Goal: Information Seeking & Learning: Find specific fact

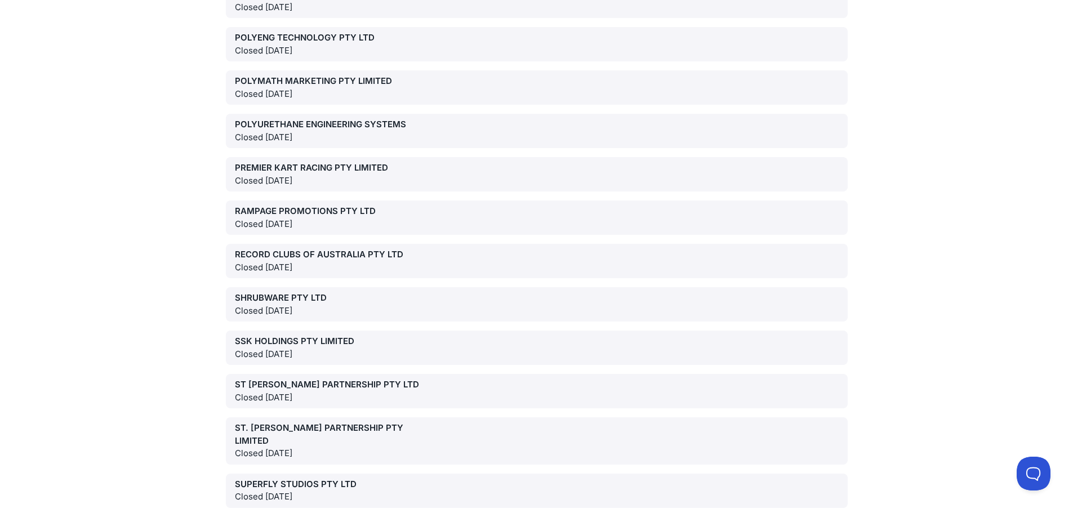
scroll to position [2590, 0]
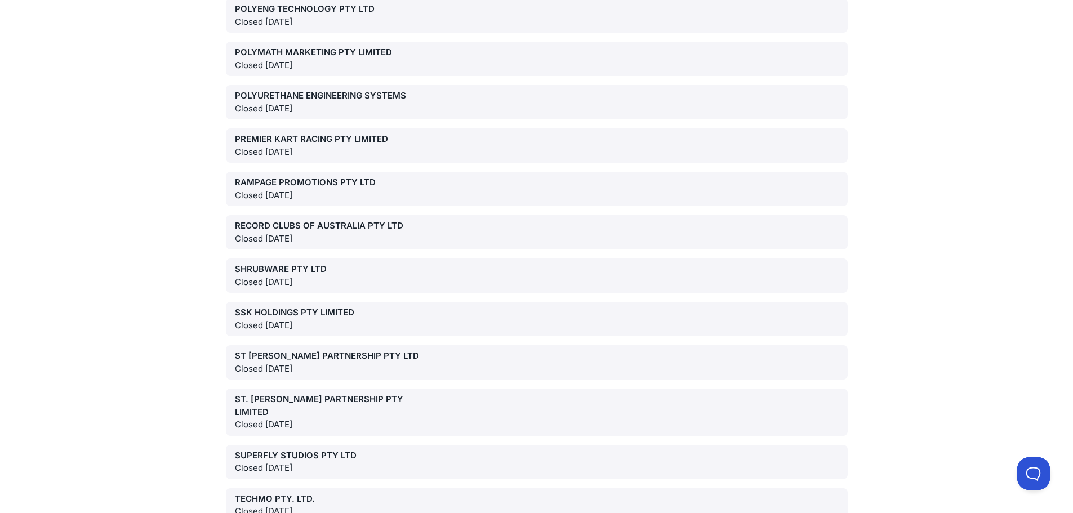
click at [302, 220] on div "RECORD CLUBS OF AUSTRALIA PTY LTD" at bounding box center [334, 226] width 198 height 13
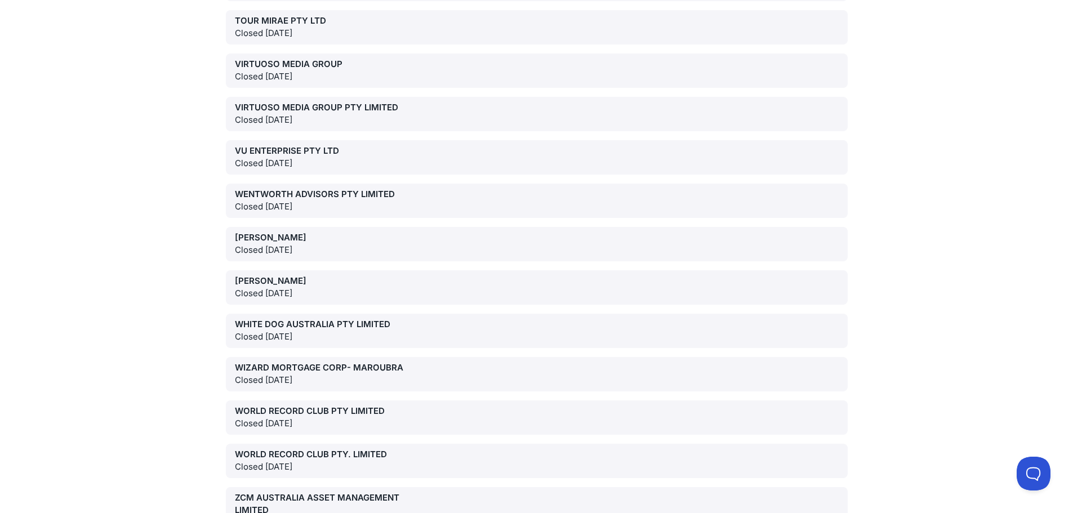
scroll to position [3210, 0]
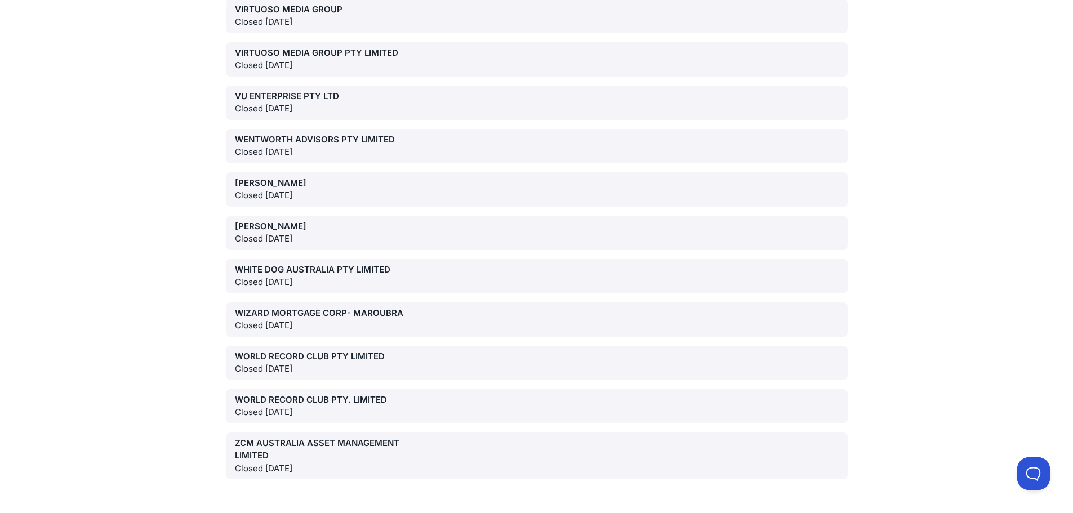
click at [309, 350] on div "WORLD RECORD CLUB PTY LIMITED" at bounding box center [334, 356] width 198 height 13
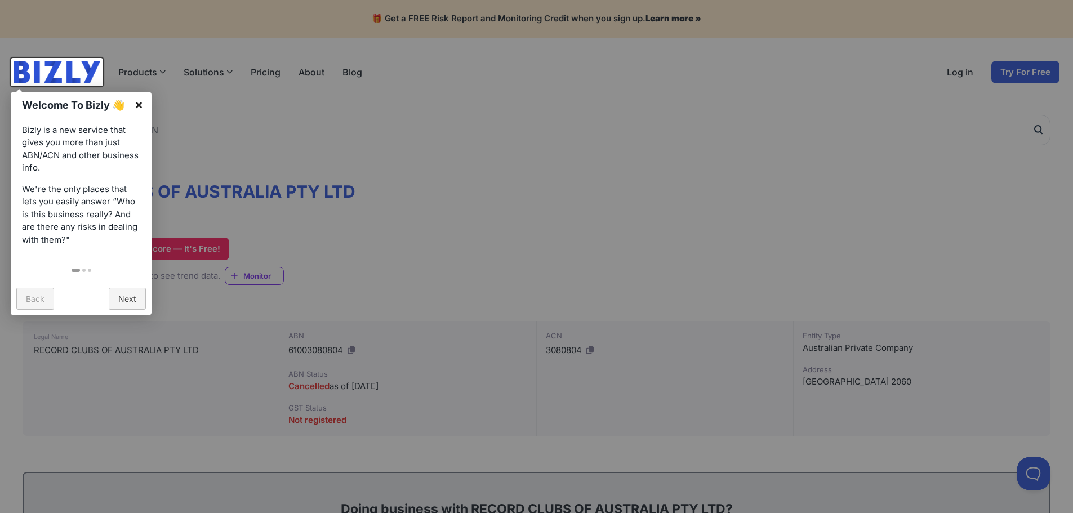
click at [141, 104] on link "×" at bounding box center [138, 104] width 25 height 25
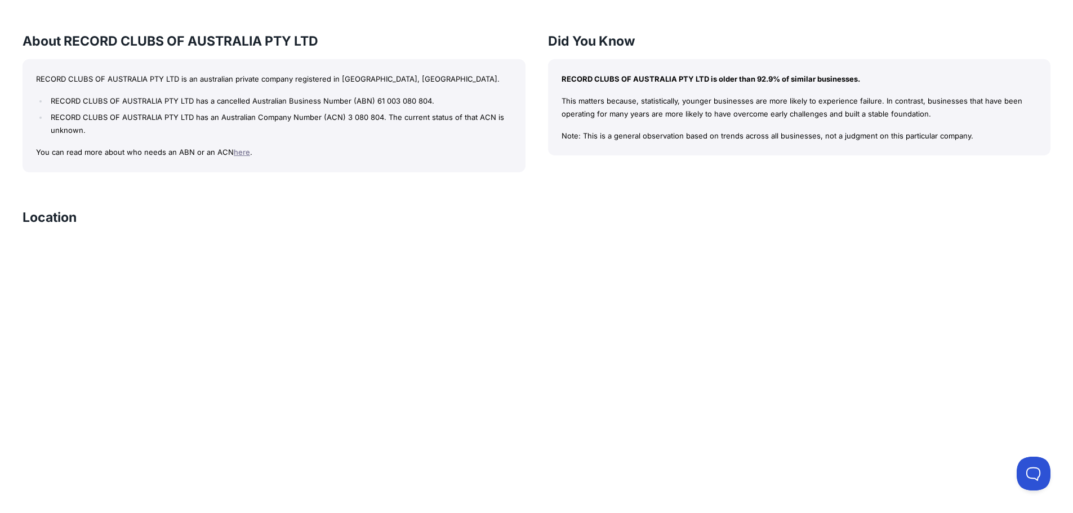
scroll to position [1014, 0]
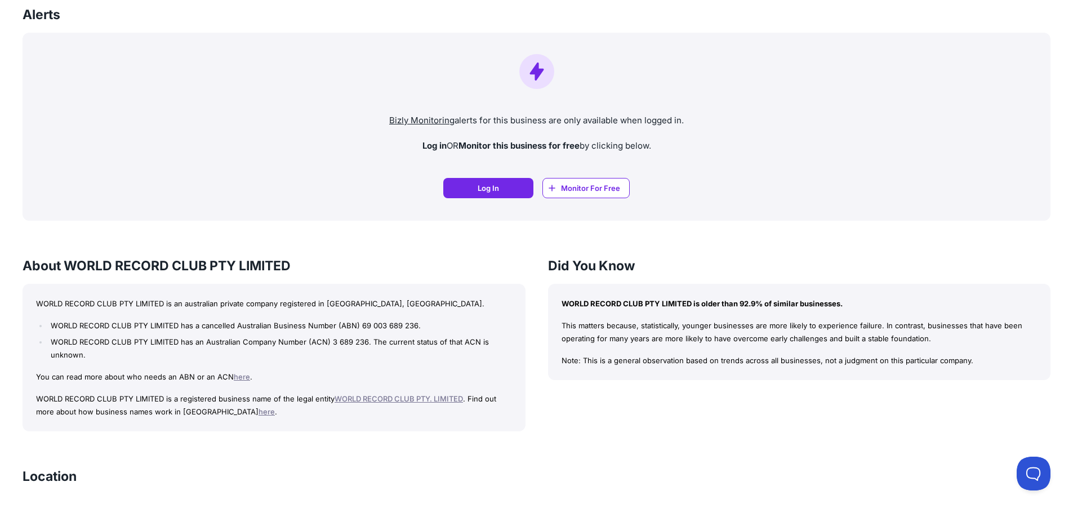
scroll to position [788, 0]
click at [392, 394] on link "WORLD RECORD CLUB PTY. LIMITED" at bounding box center [398, 398] width 128 height 9
